Goal: Information Seeking & Learning: Find specific fact

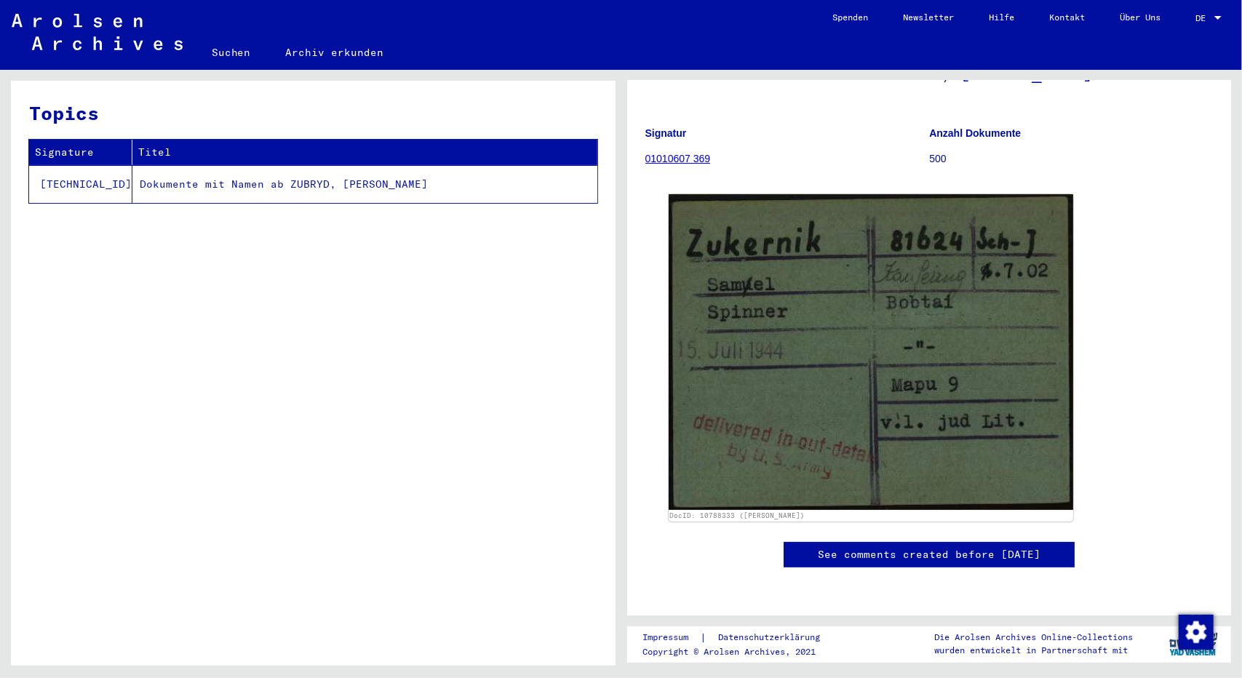
scroll to position [99, 0]
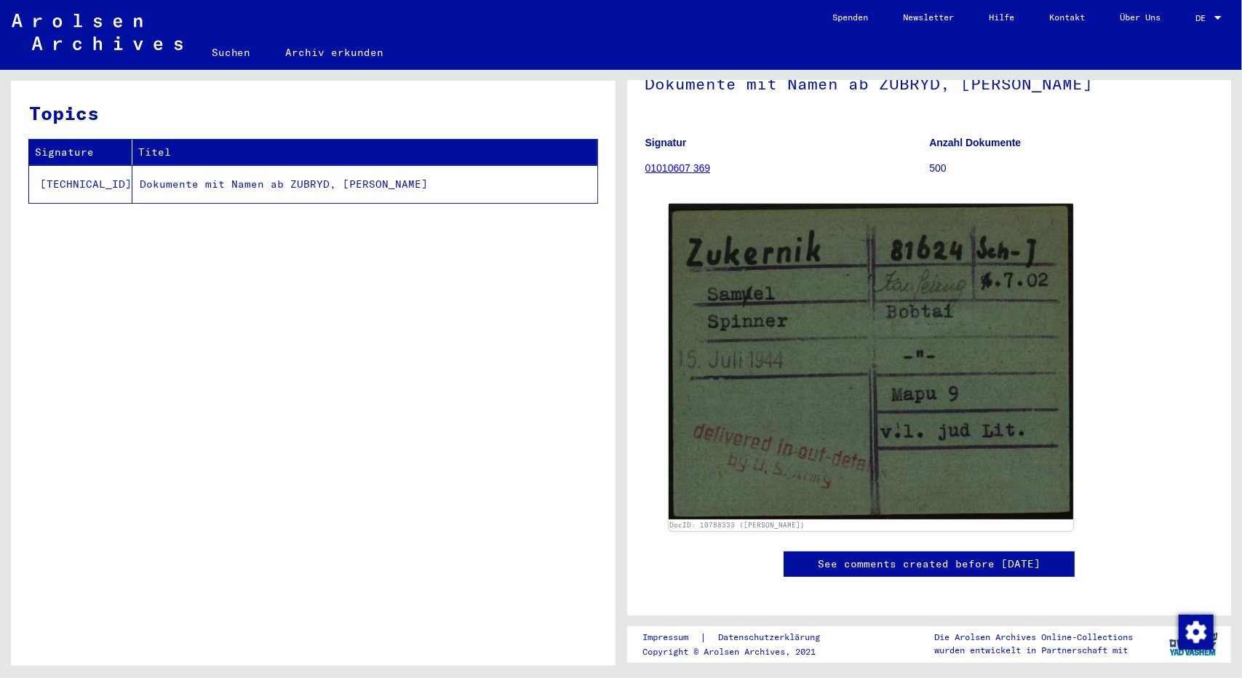
click at [660, 172] on link "01010607 369" at bounding box center [679, 168] width 66 height 12
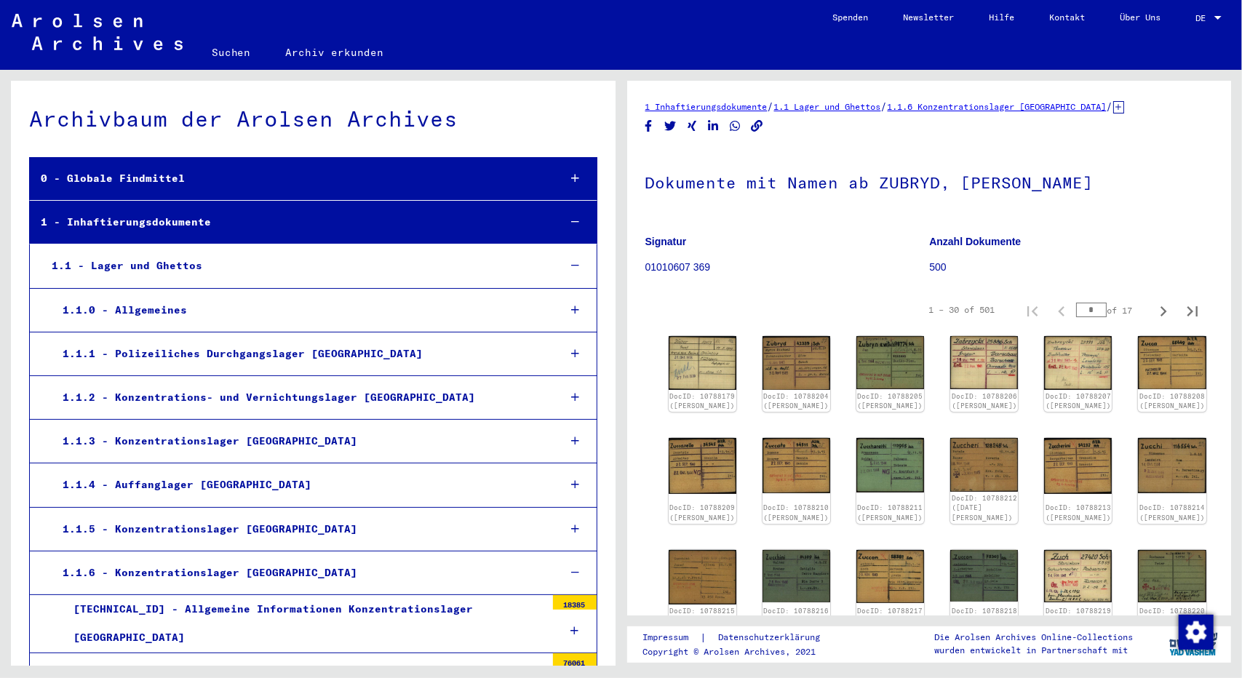
scroll to position [26153, 0]
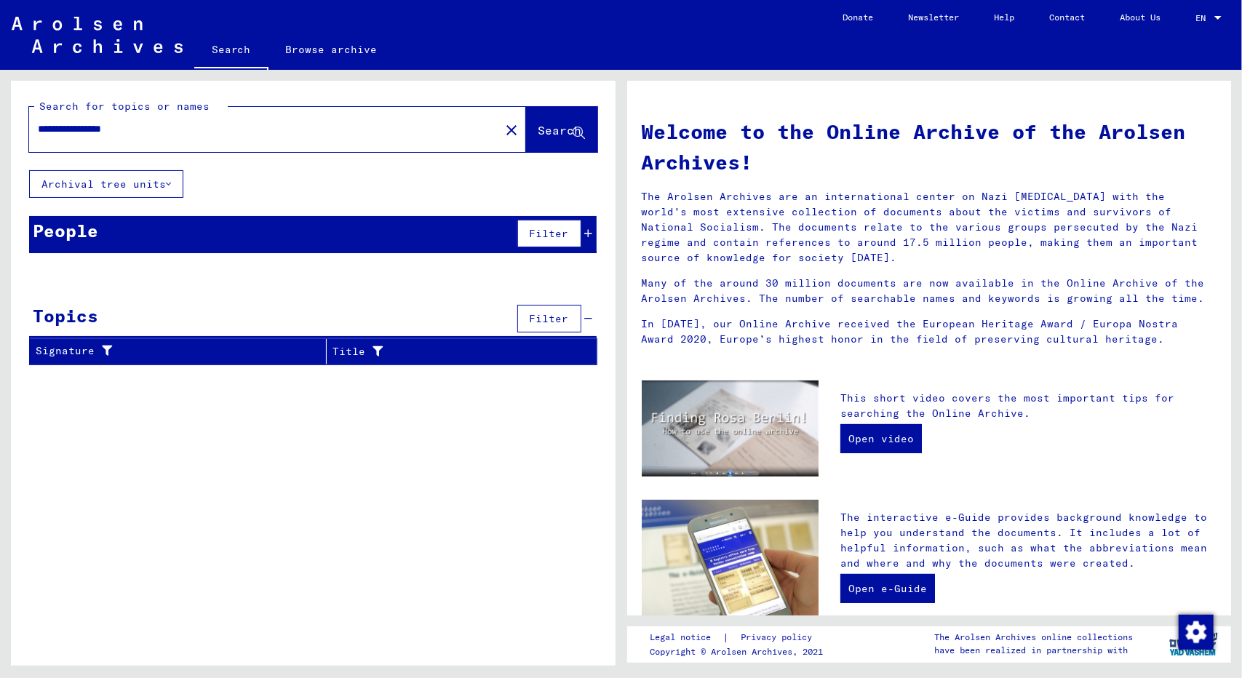
type input "**********"
click at [539, 135] on span "Search" at bounding box center [561, 130] width 44 height 15
click at [590, 234] on icon at bounding box center [589, 234] width 8 height 10
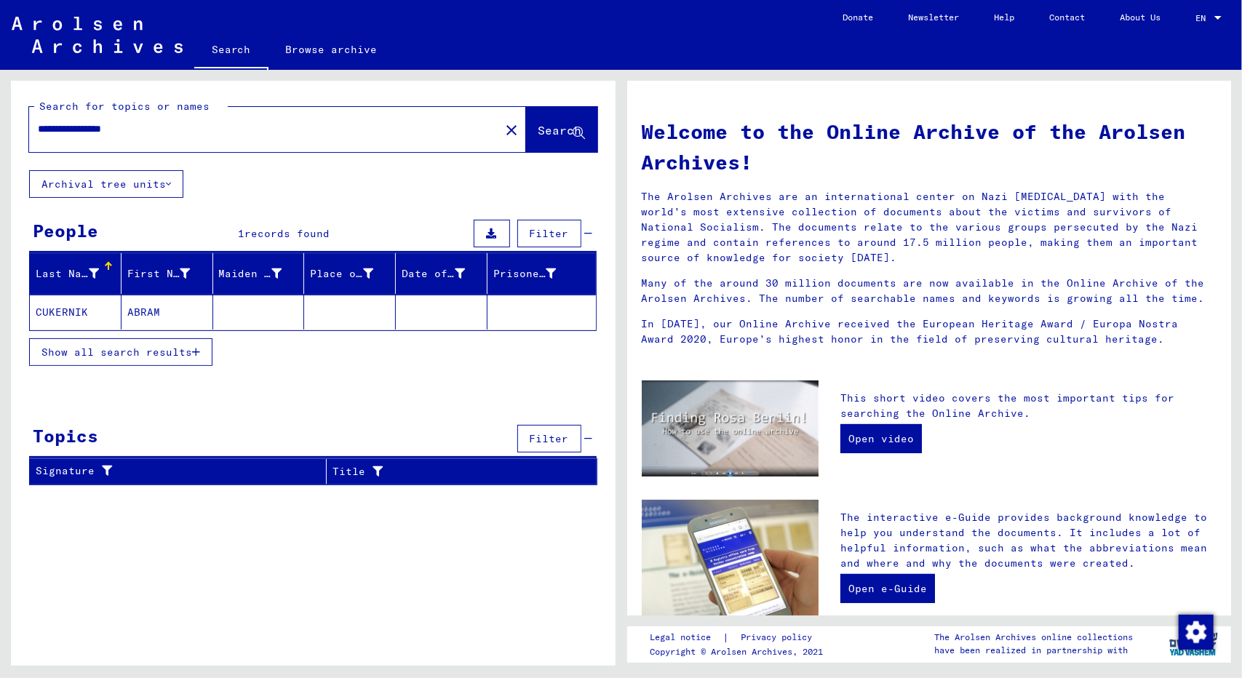
click at [55, 303] on mat-cell "CUKERNIK" at bounding box center [76, 312] width 92 height 35
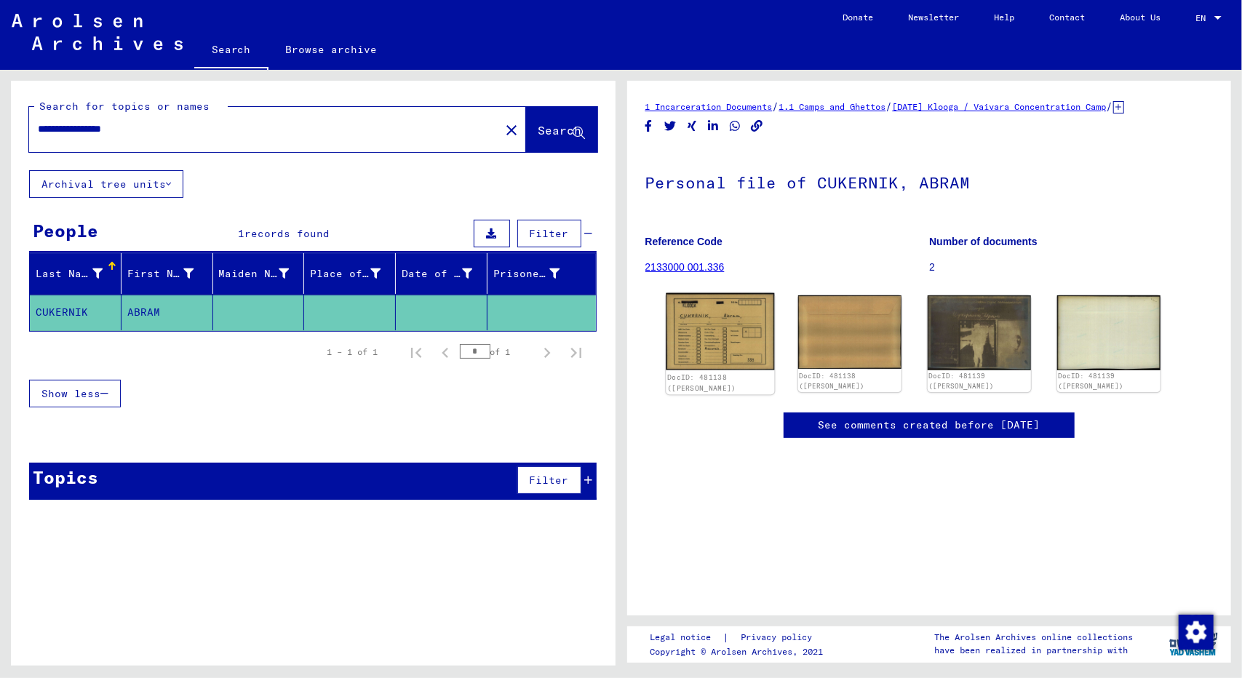
click at [715, 333] on img at bounding box center [720, 331] width 108 height 77
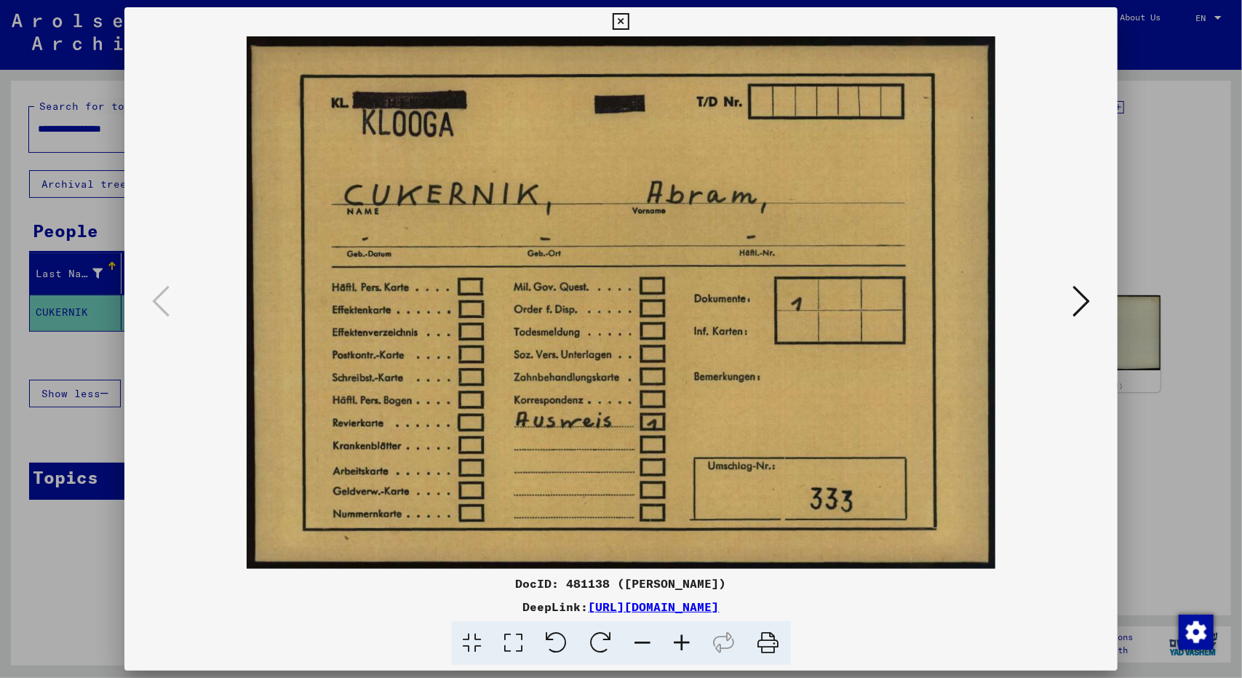
click at [1178, 238] on div at bounding box center [621, 339] width 1242 height 678
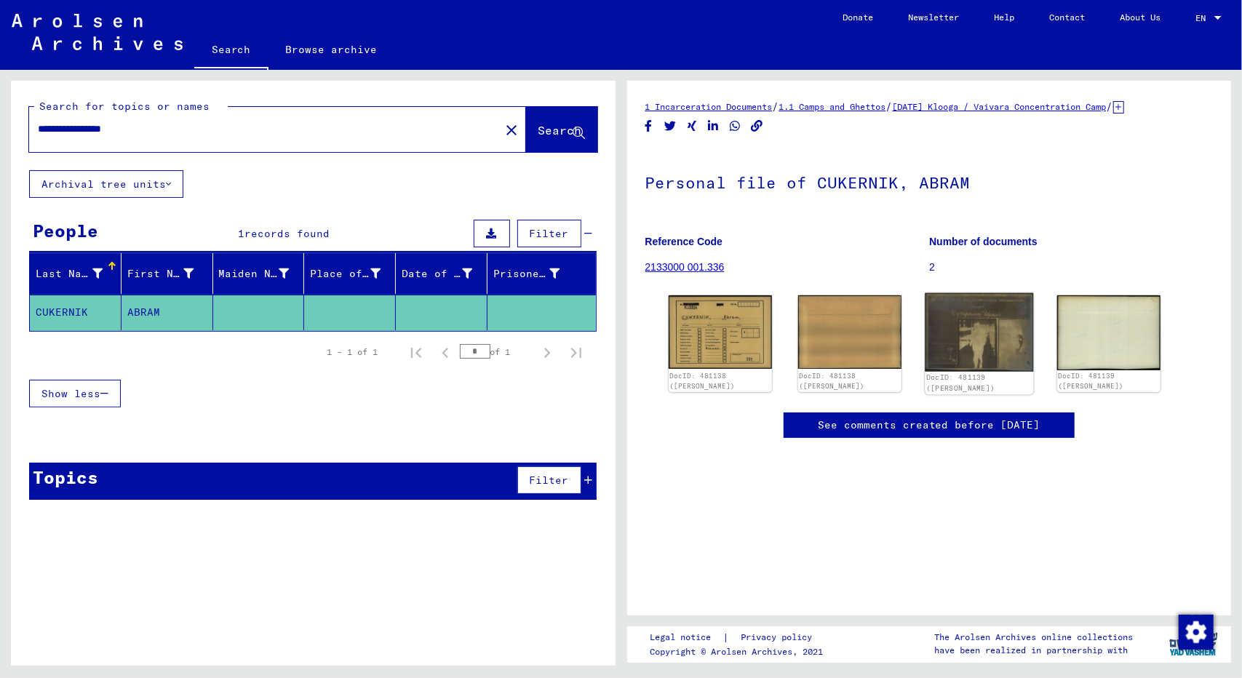
click at [968, 322] on img at bounding box center [979, 332] width 108 height 79
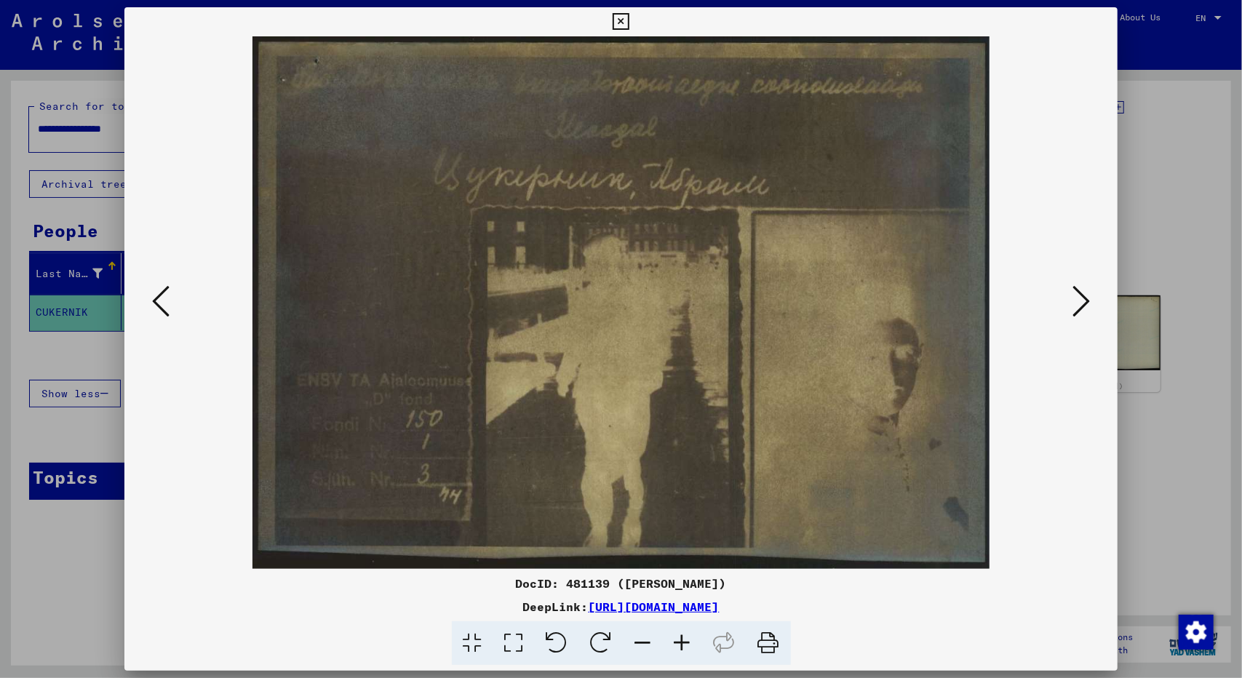
click at [1082, 306] on icon at bounding box center [1081, 301] width 17 height 35
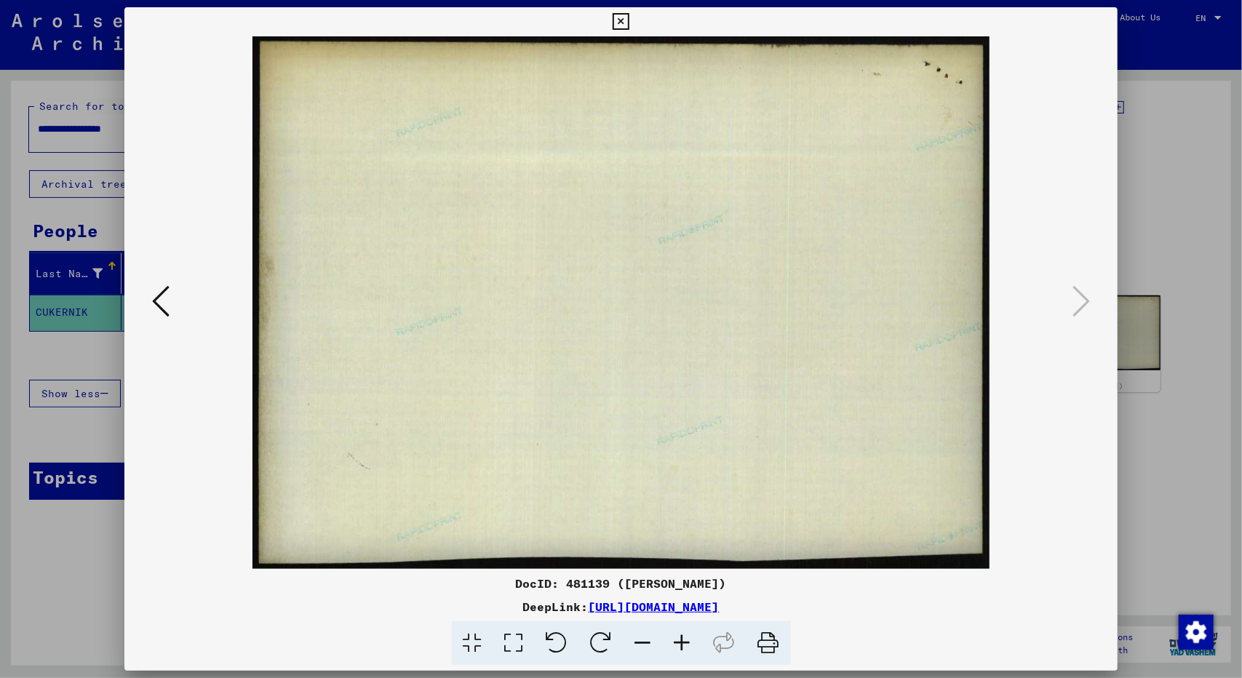
click at [160, 302] on icon at bounding box center [160, 301] width 17 height 35
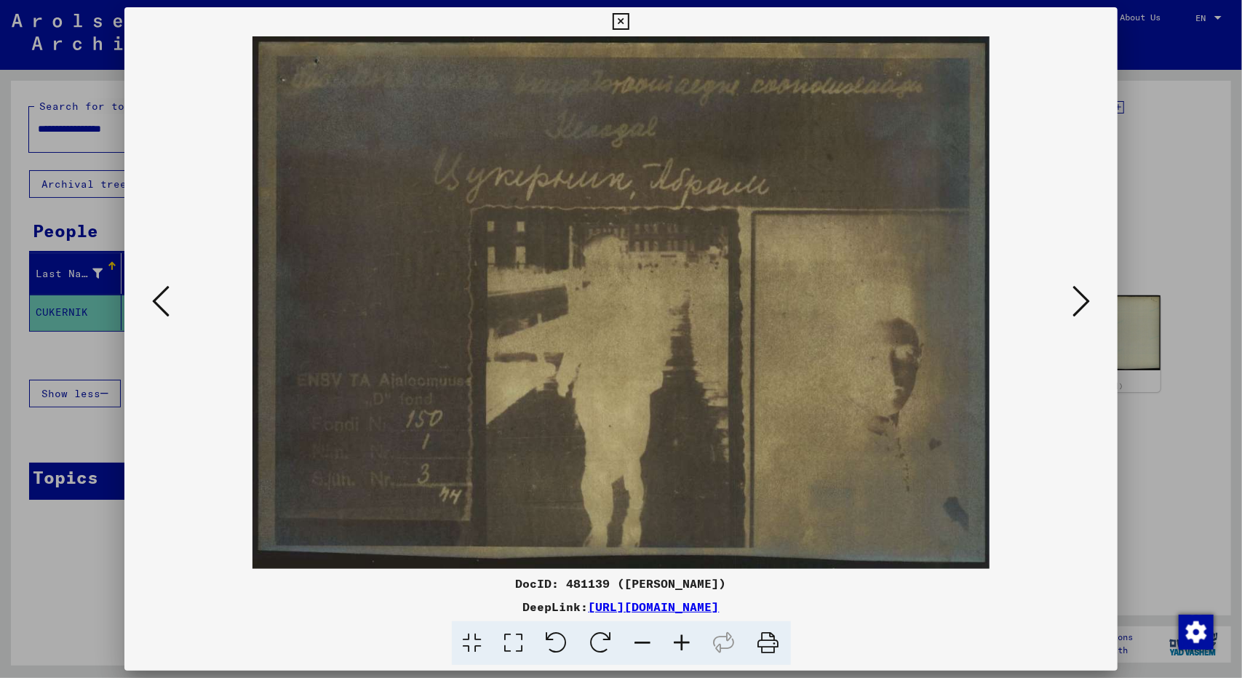
click at [160, 302] on icon at bounding box center [160, 301] width 17 height 35
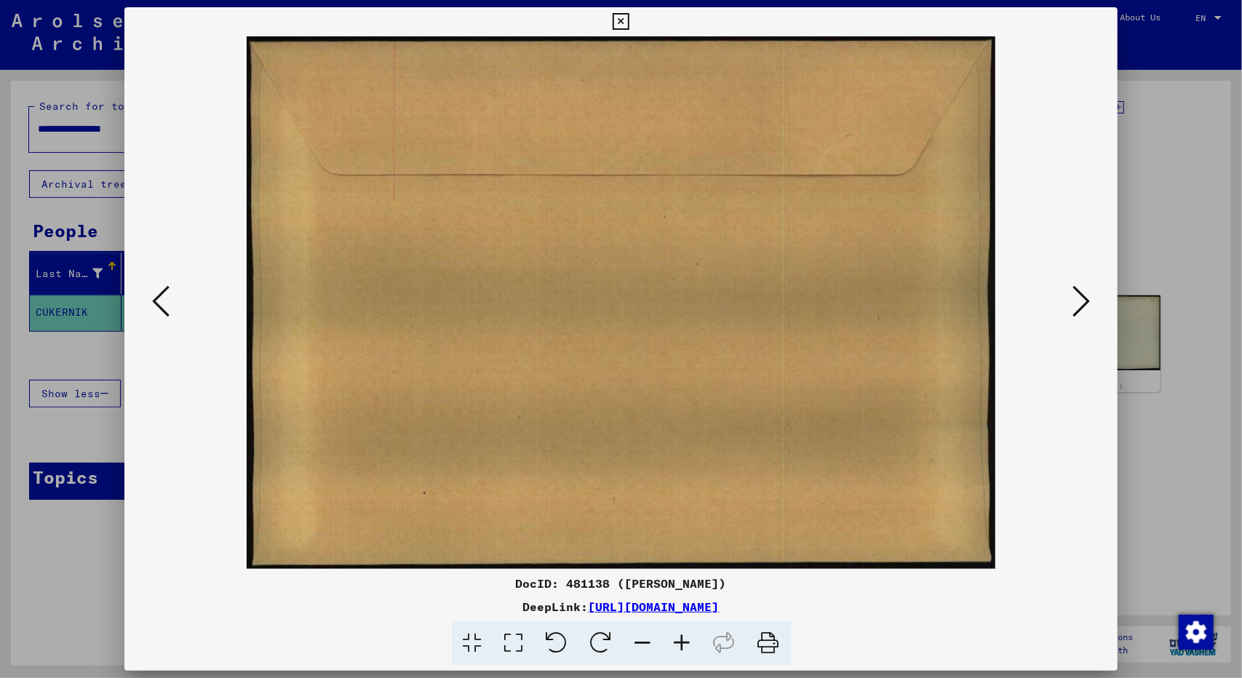
click at [160, 302] on icon at bounding box center [160, 301] width 17 height 35
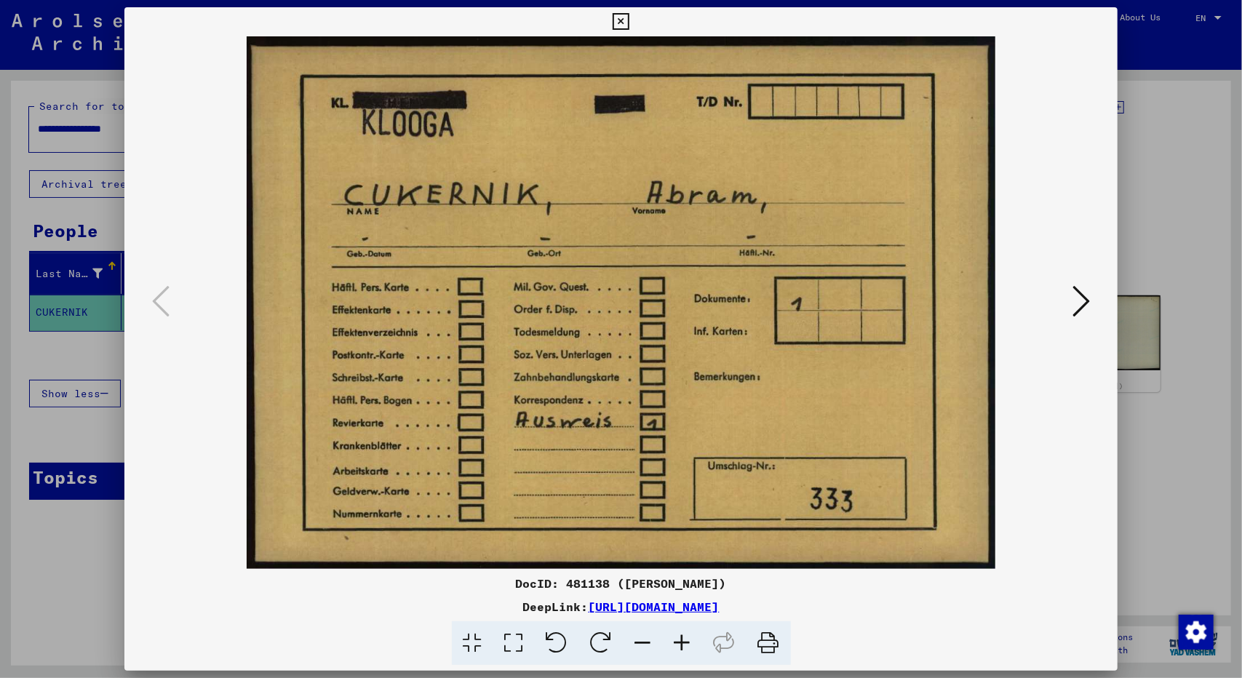
click at [755, 378] on img at bounding box center [621, 302] width 895 height 533
click at [1151, 477] on div at bounding box center [621, 339] width 1242 height 678
